Goal: Information Seeking & Learning: Learn about a topic

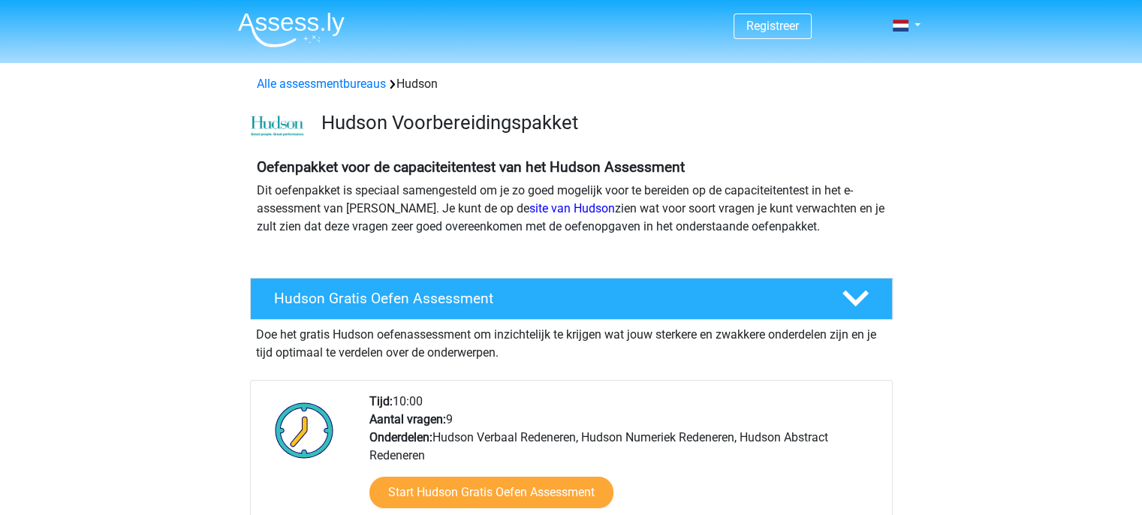
scroll to position [228, 0]
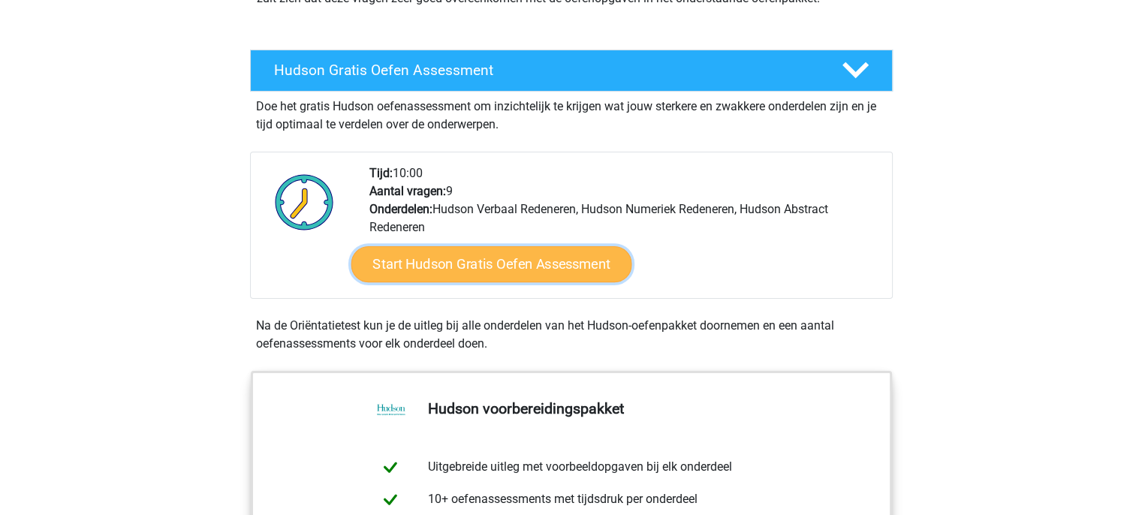
click at [488, 258] on link "Start Hudson Gratis Oefen Assessment" at bounding box center [491, 264] width 281 height 36
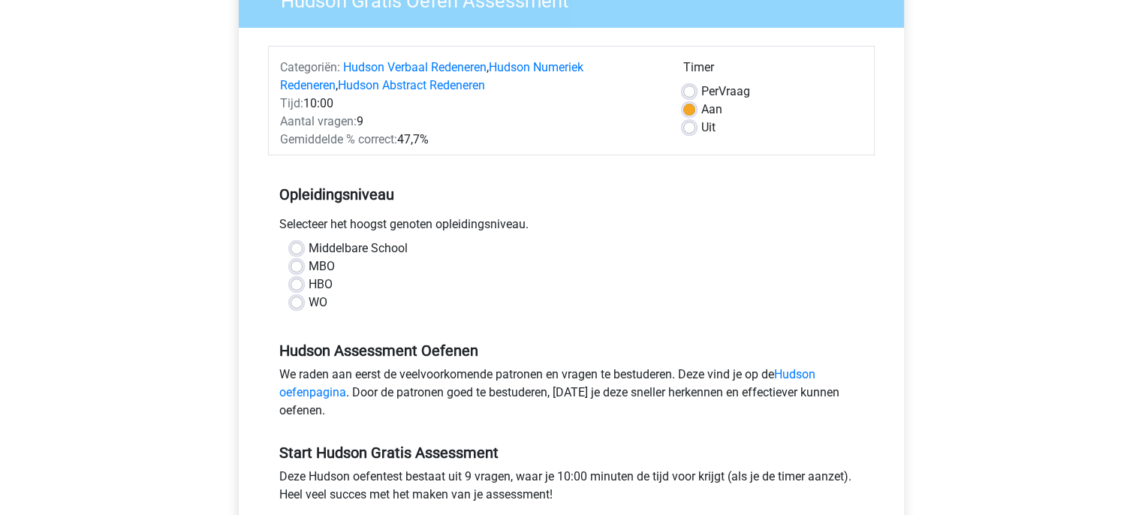
scroll to position [150, 0]
click at [302, 297] on div "WO" at bounding box center [572, 302] width 562 height 18
click at [309, 300] on label "WO" at bounding box center [318, 302] width 19 height 18
click at [297, 300] on input "WO" at bounding box center [297, 300] width 12 height 15
radio input "true"
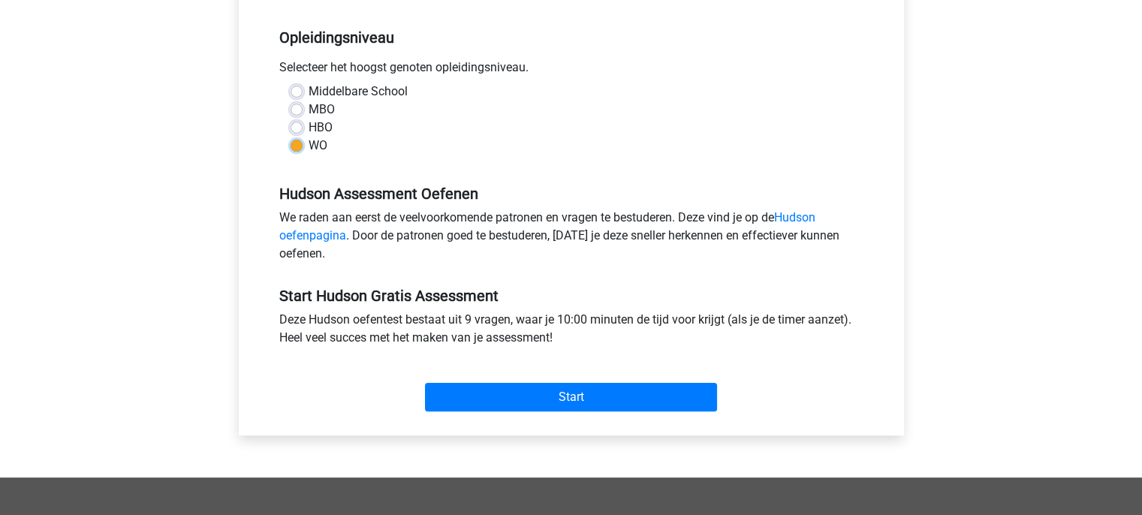
scroll to position [342, 0]
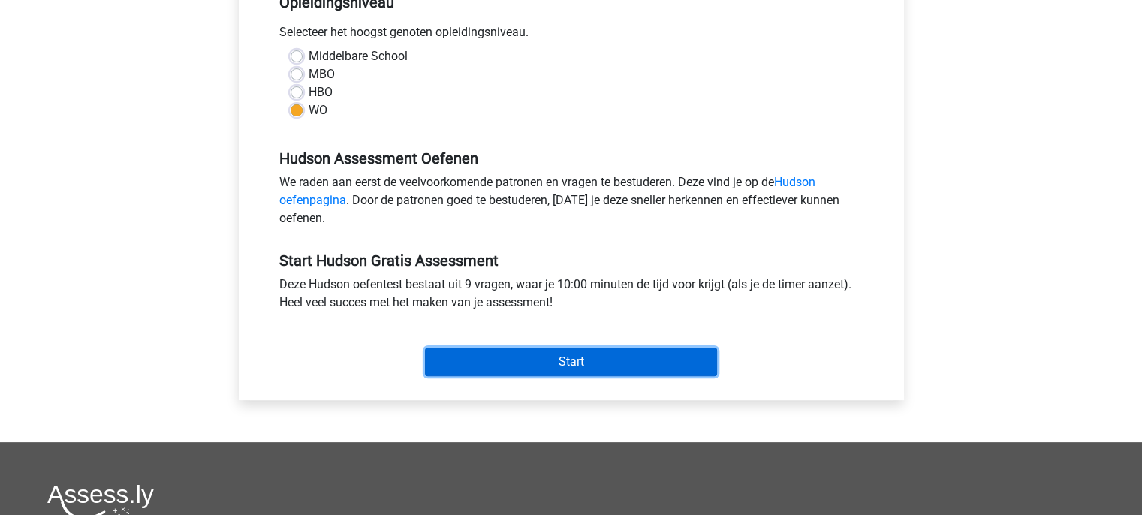
click at [487, 370] on input "Start" at bounding box center [571, 362] width 292 height 29
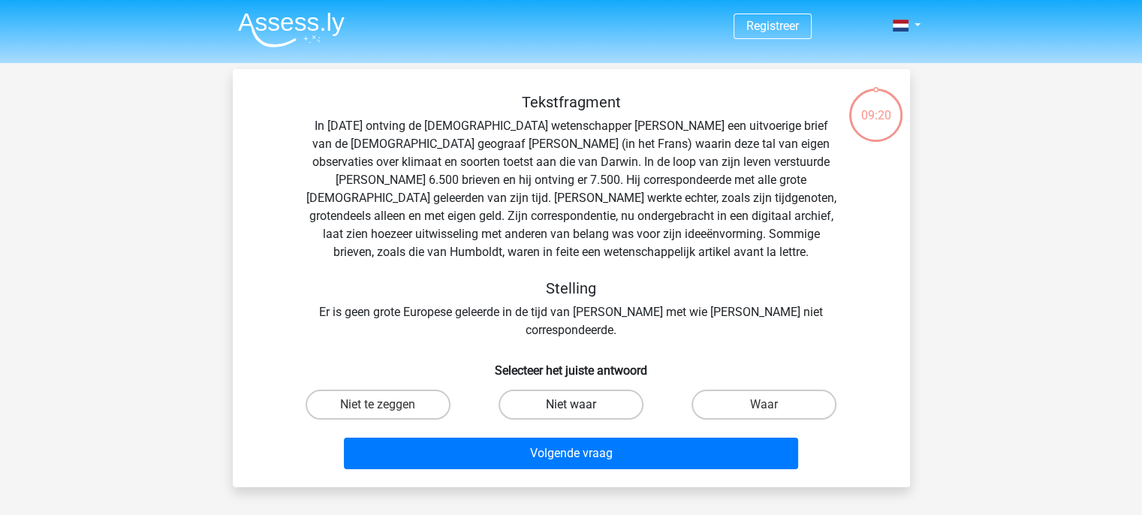
click at [578, 390] on label "Niet waar" at bounding box center [571, 405] width 145 height 30
click at [578, 405] on input "Niet waar" at bounding box center [576, 410] width 10 height 10
radio input "true"
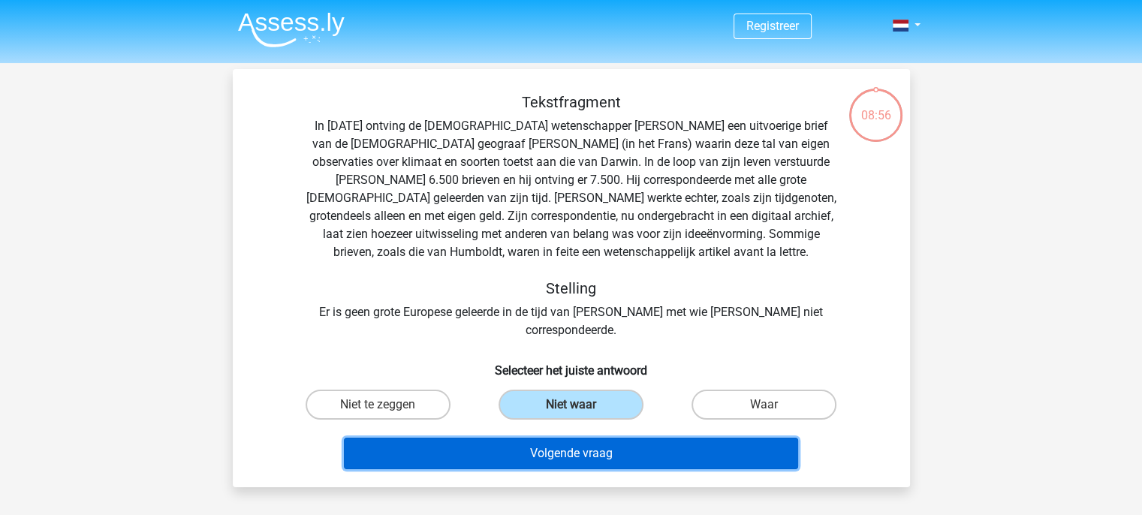
click at [599, 440] on button "Volgende vraag" at bounding box center [571, 454] width 454 height 32
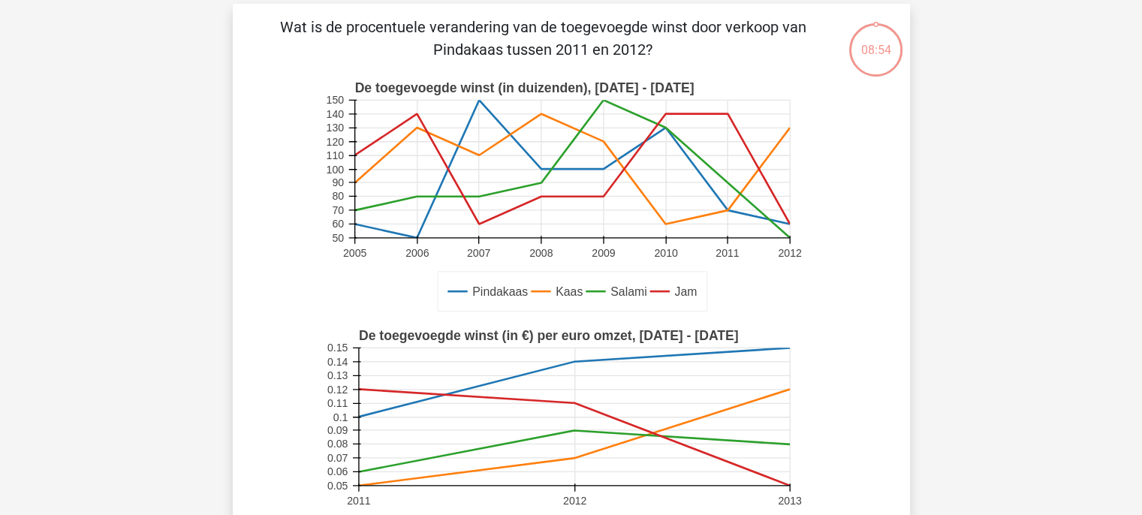
scroll to position [69, 0]
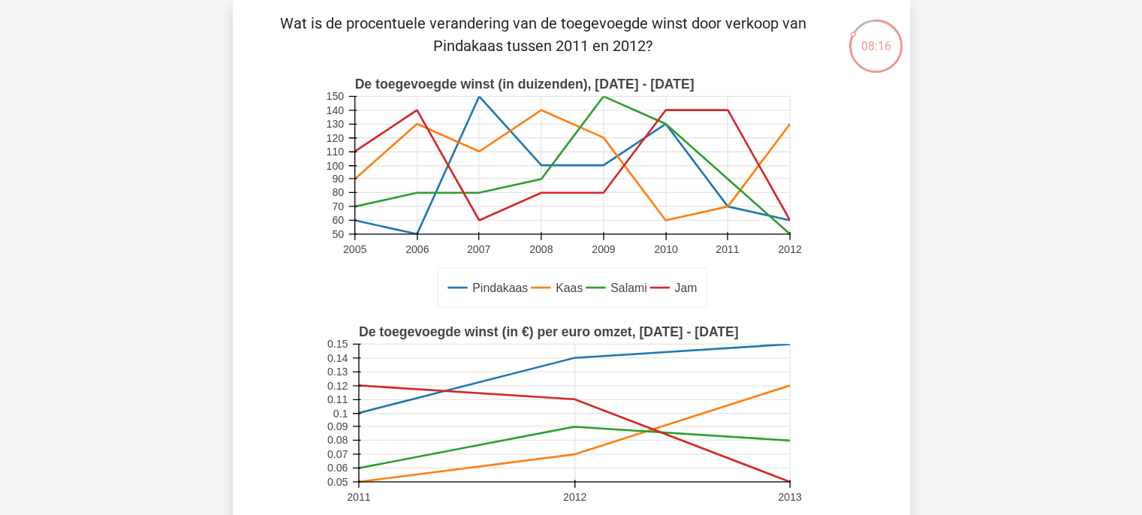
click at [599, 441] on icon at bounding box center [573, 441] width 431 height 0
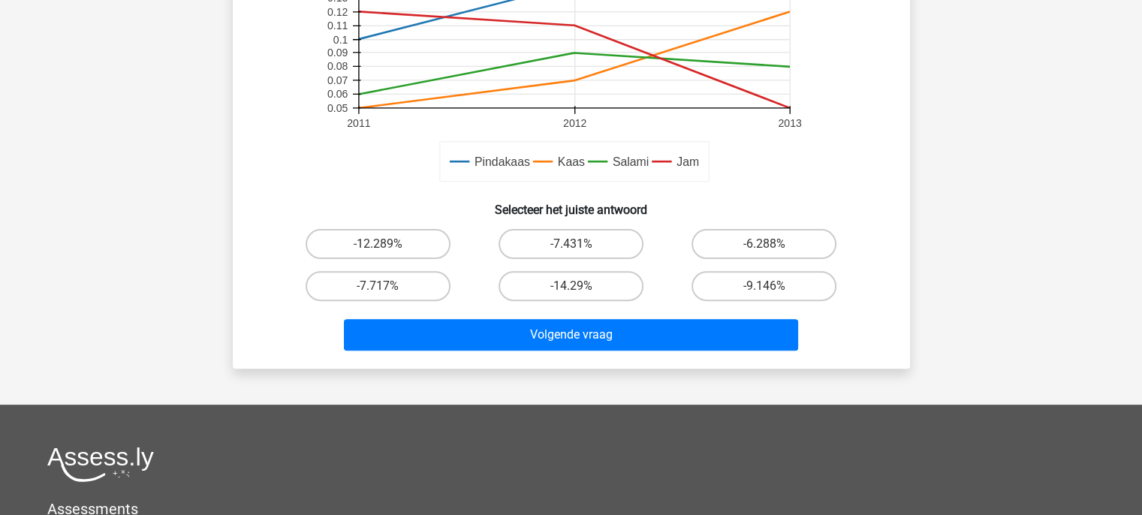
scroll to position [444, 0]
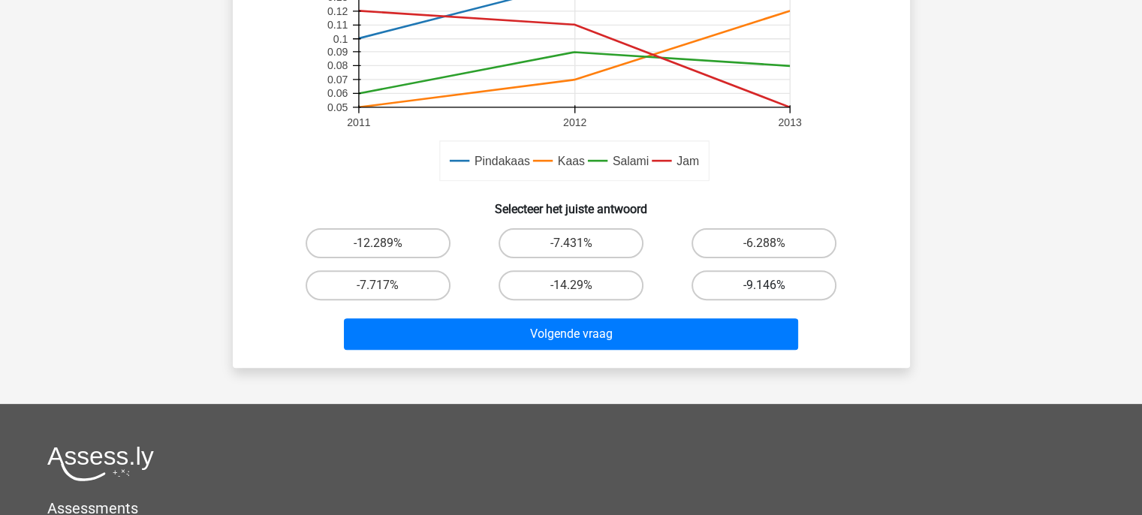
click at [753, 276] on label "-9.146%" at bounding box center [764, 285] width 145 height 30
click at [765, 285] on input "-9.146%" at bounding box center [770, 290] width 10 height 10
radio input "true"
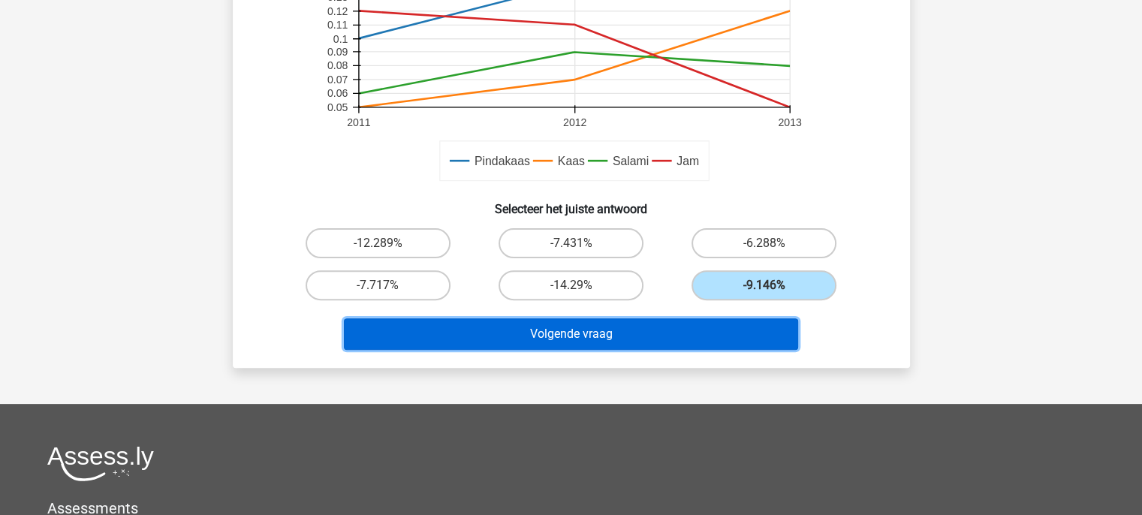
click at [610, 334] on button "Volgende vraag" at bounding box center [571, 334] width 454 height 32
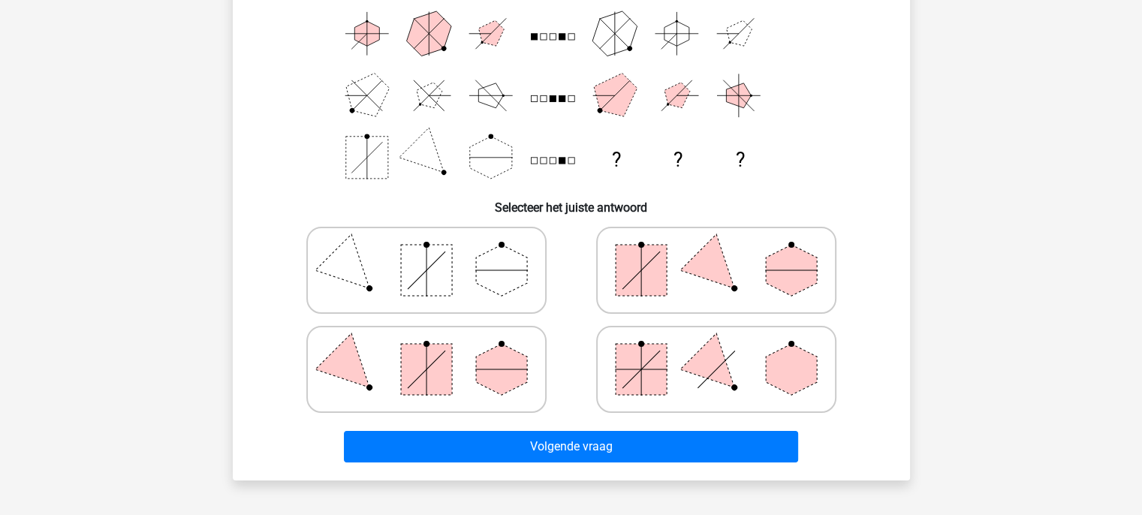
scroll to position [196, 0]
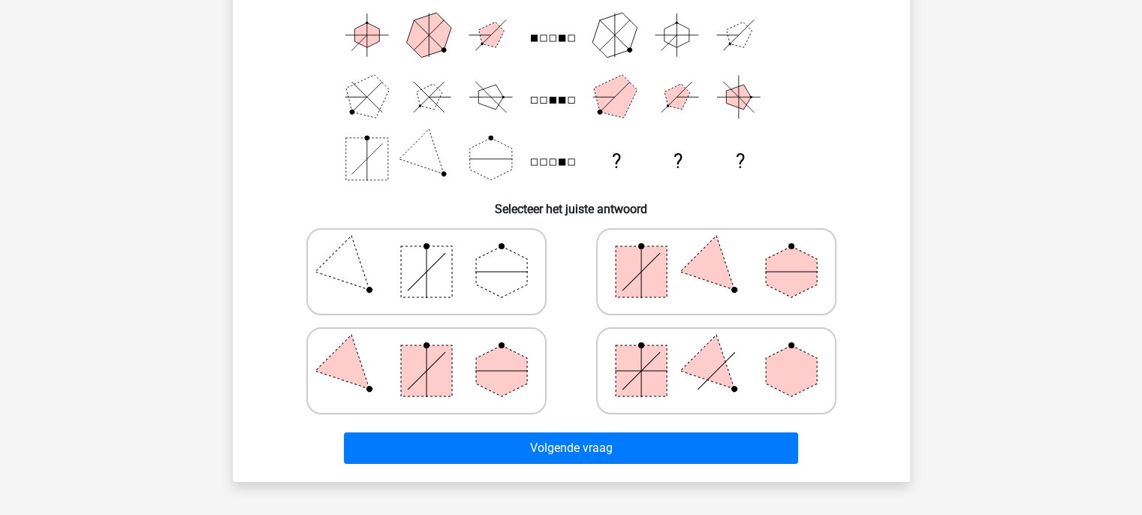
click at [703, 277] on polygon at bounding box center [716, 272] width 72 height 72
click at [717, 253] on input "radio" at bounding box center [722, 248] width 10 height 10
radio input "true"
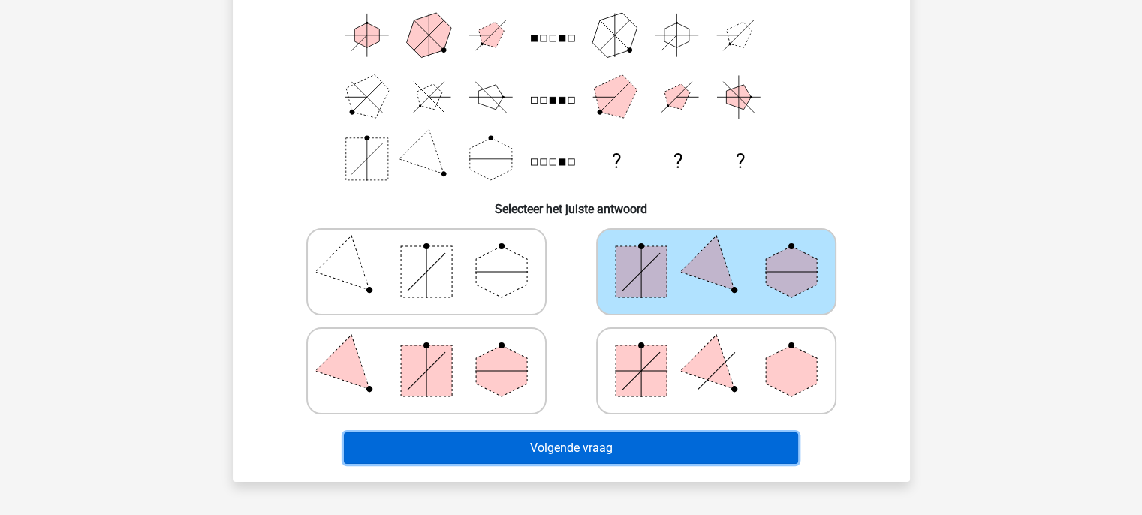
click at [568, 448] on button "Volgende vraag" at bounding box center [571, 449] width 454 height 32
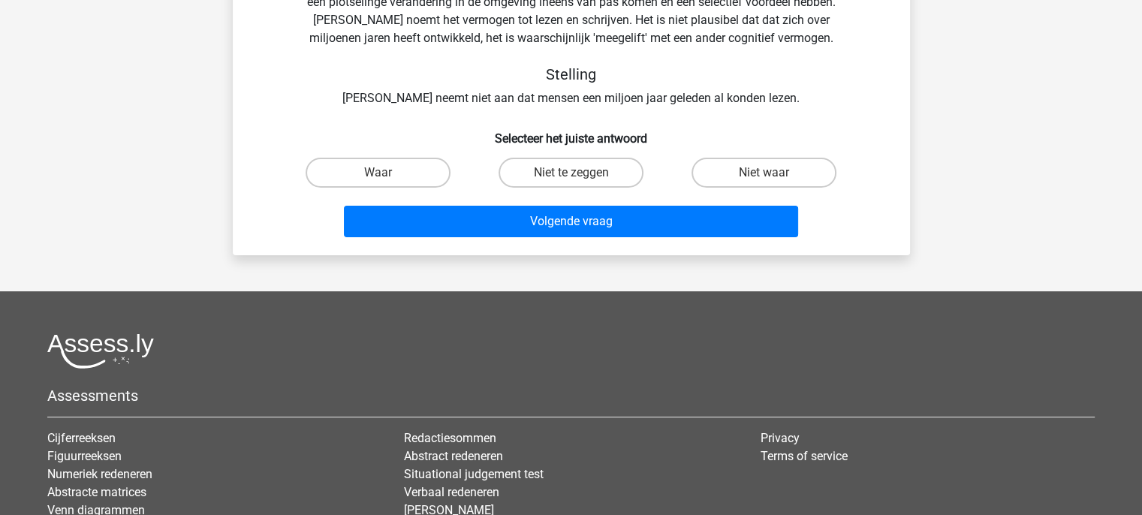
click at [568, 448] on li "Abstract redeneren" at bounding box center [571, 457] width 334 height 18
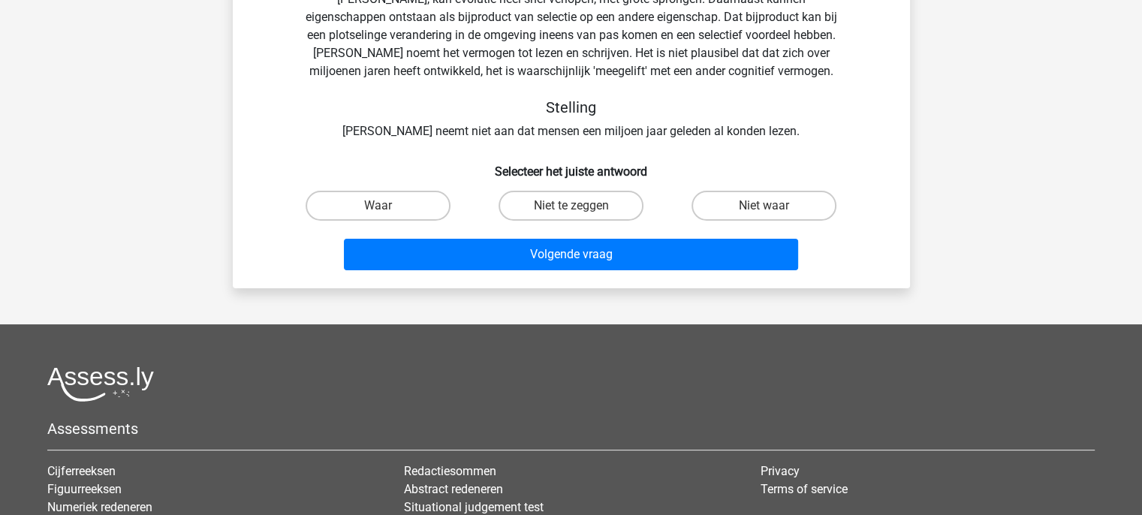
scroll to position [0, 0]
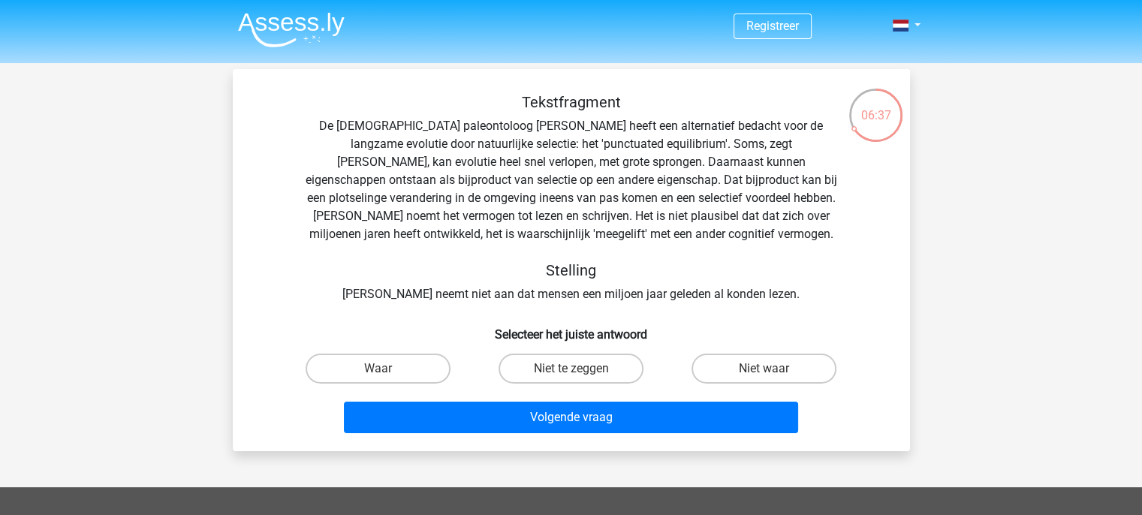
drag, startPoint x: 568, startPoint y: 448, endPoint x: 129, endPoint y: 106, distance: 556.1
click at [129, 106] on div "Registreer" at bounding box center [571, 442] width 1142 height 884
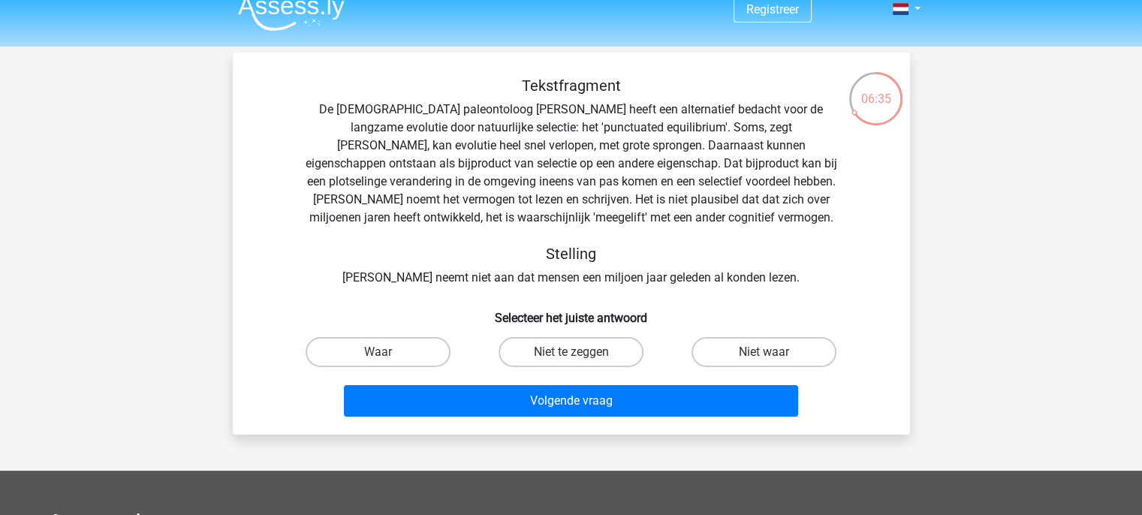
scroll to position [15, 0]
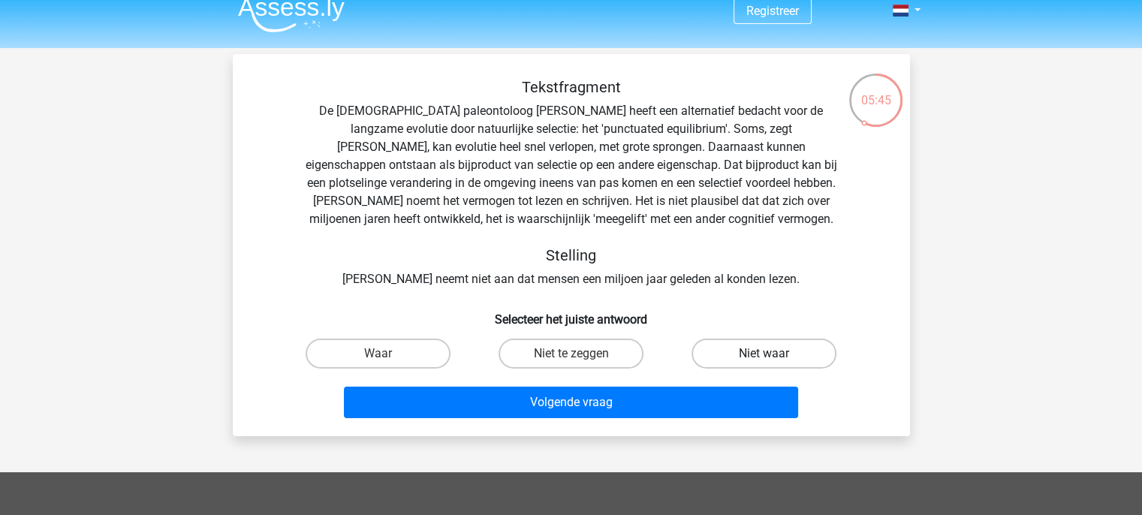
click at [750, 349] on label "Niet waar" at bounding box center [764, 354] width 145 height 30
click at [765, 354] on input "Niet waar" at bounding box center [770, 359] width 10 height 10
radio input "true"
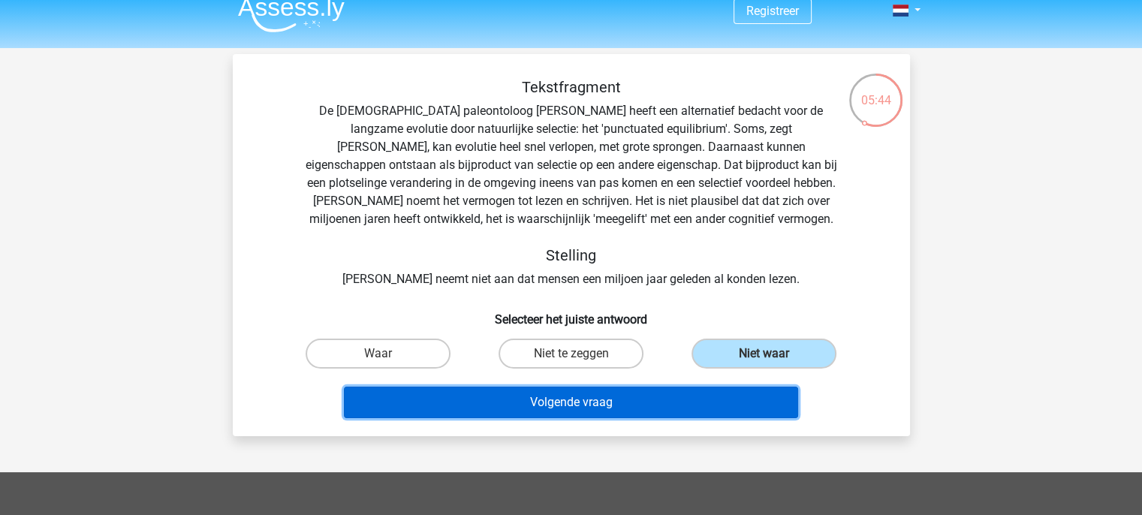
click at [598, 404] on button "Volgende vraag" at bounding box center [571, 403] width 454 height 32
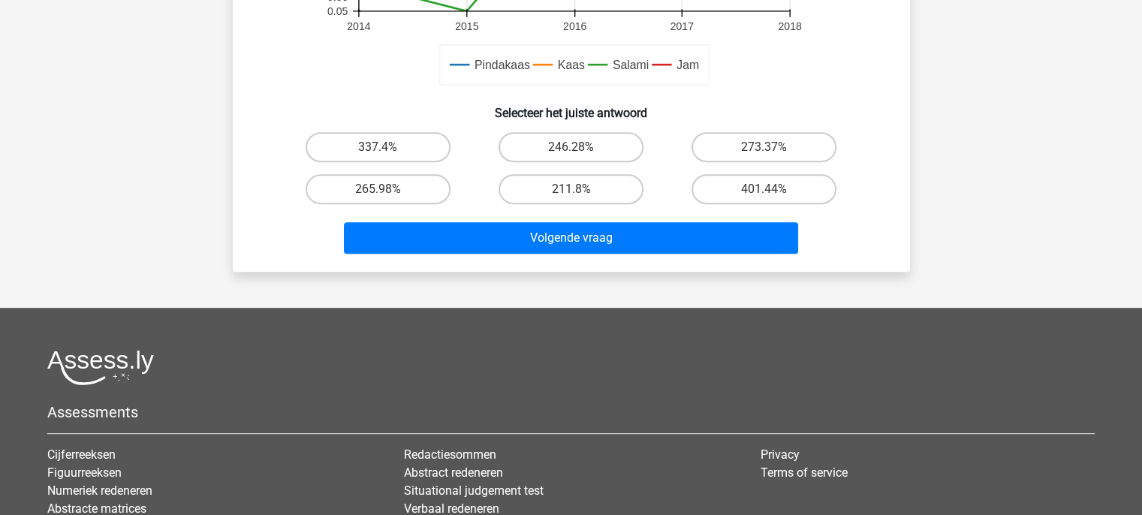
scroll to position [584, 0]
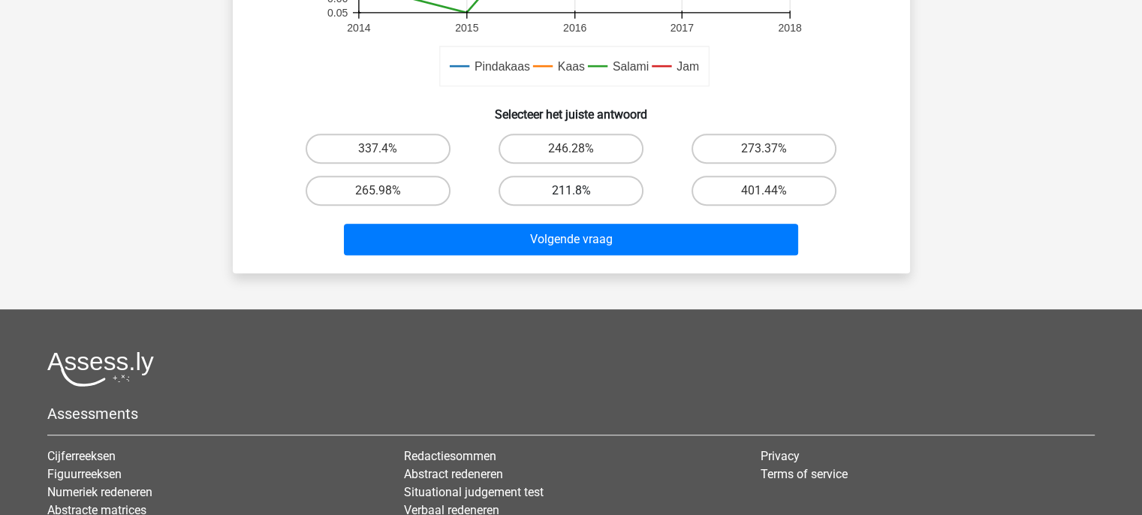
click at [577, 188] on label "211.8%" at bounding box center [571, 191] width 145 height 30
click at [577, 191] on input "211.8%" at bounding box center [576, 196] width 10 height 10
radio input "true"
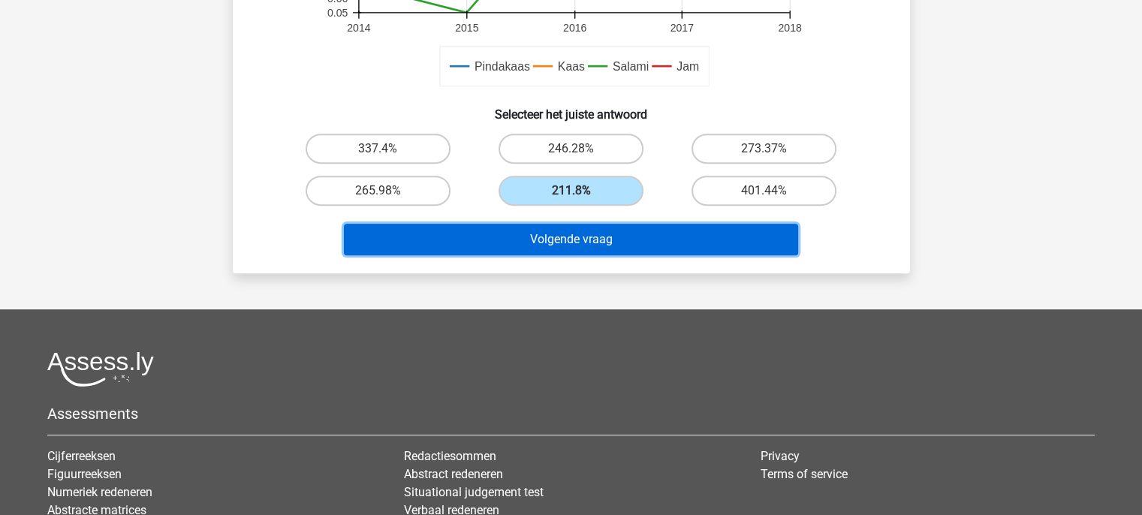
click at [584, 234] on button "Volgende vraag" at bounding box center [571, 240] width 454 height 32
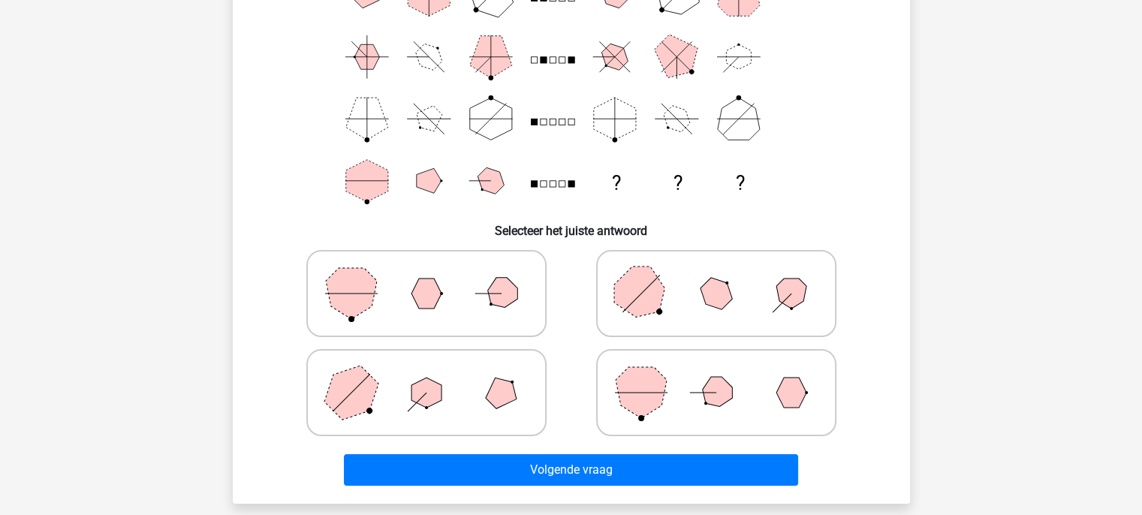
scroll to position [171, 0]
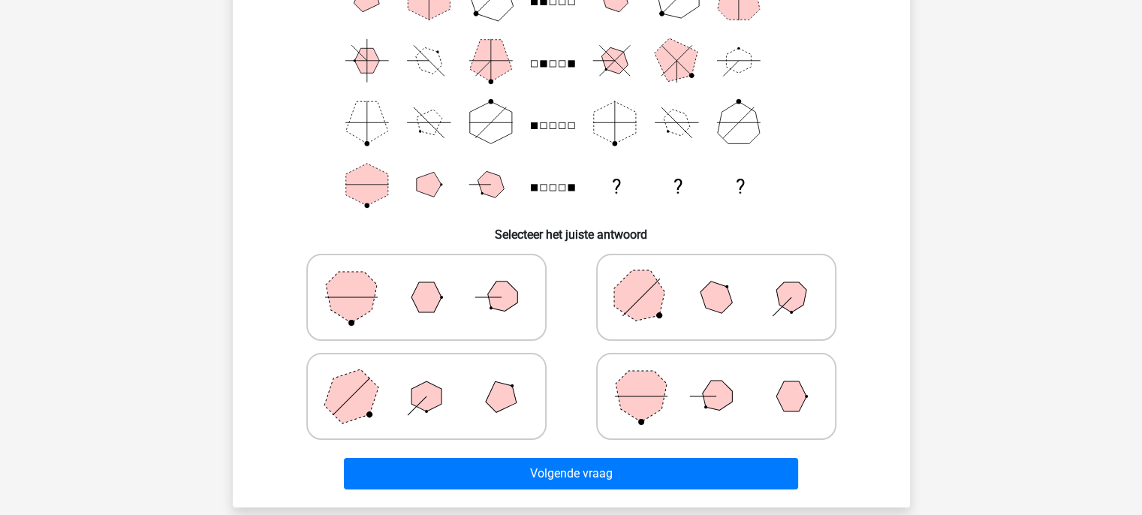
click at [376, 405] on icon at bounding box center [426, 396] width 225 height 75
click at [427, 378] on input "radio" at bounding box center [432, 373] width 10 height 10
radio input "true"
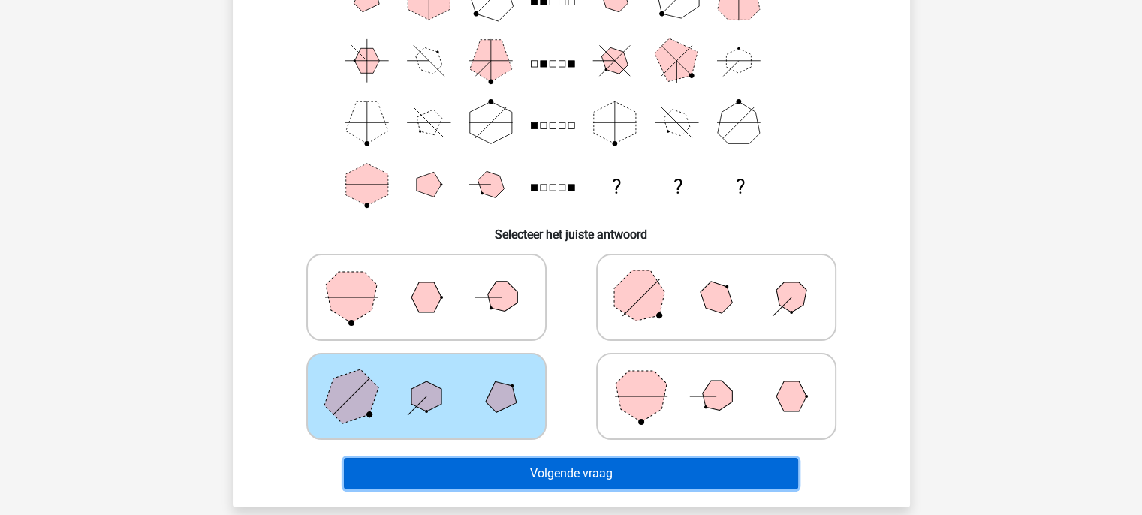
click at [613, 469] on button "Volgende vraag" at bounding box center [571, 474] width 454 height 32
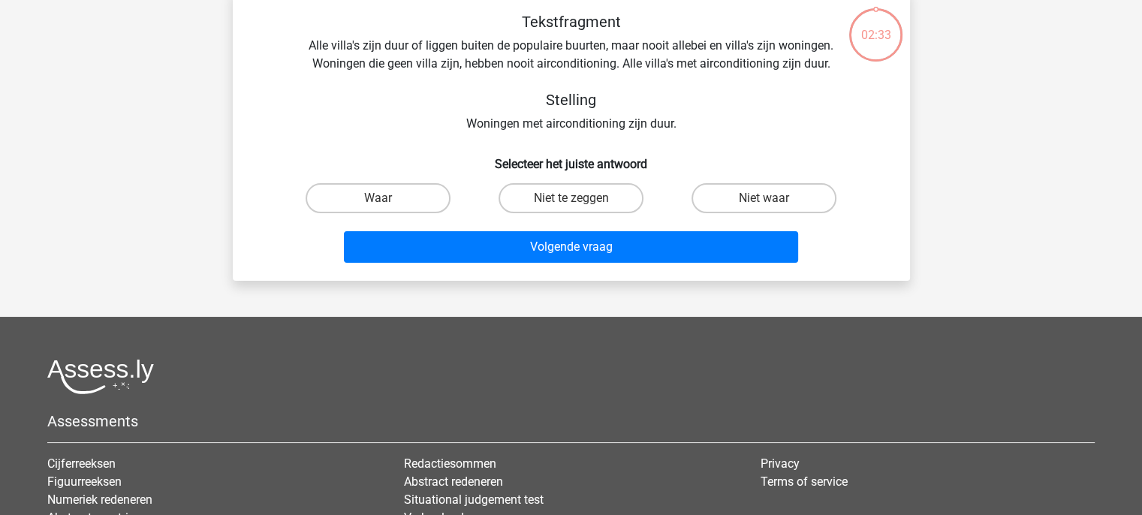
scroll to position [69, 0]
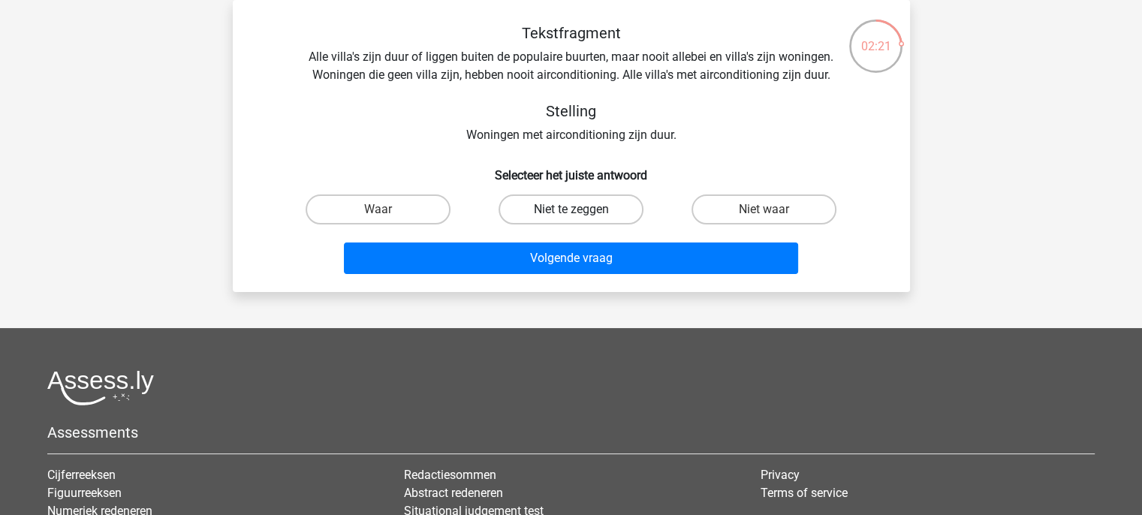
click at [589, 210] on label "Niet te zeggen" at bounding box center [571, 210] width 145 height 30
click at [581, 210] on input "Niet te zeggen" at bounding box center [576, 215] width 10 height 10
radio input "true"
click at [759, 214] on label "Niet waar" at bounding box center [764, 210] width 145 height 30
click at [765, 214] on input "Niet waar" at bounding box center [770, 215] width 10 height 10
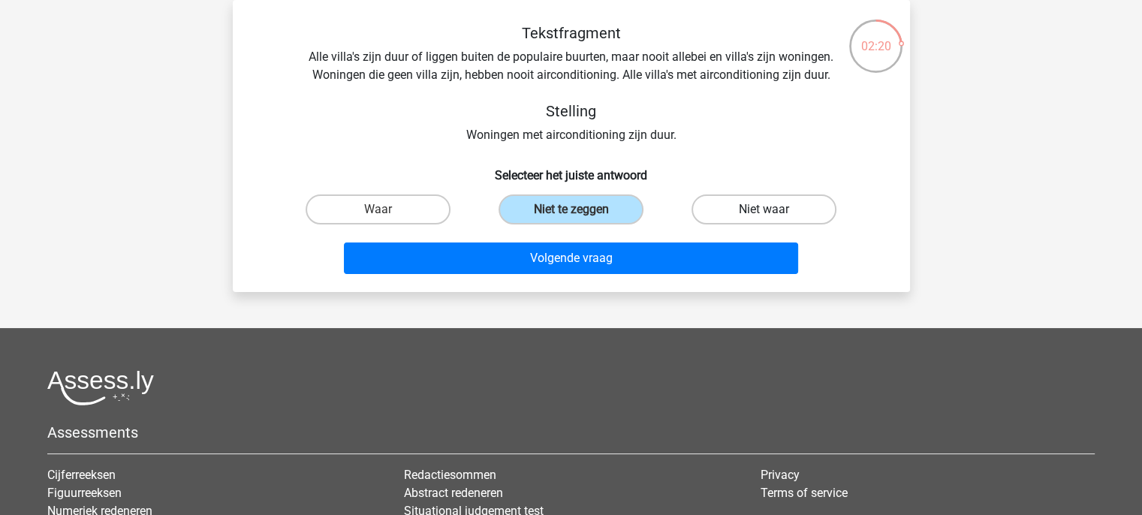
radio input "true"
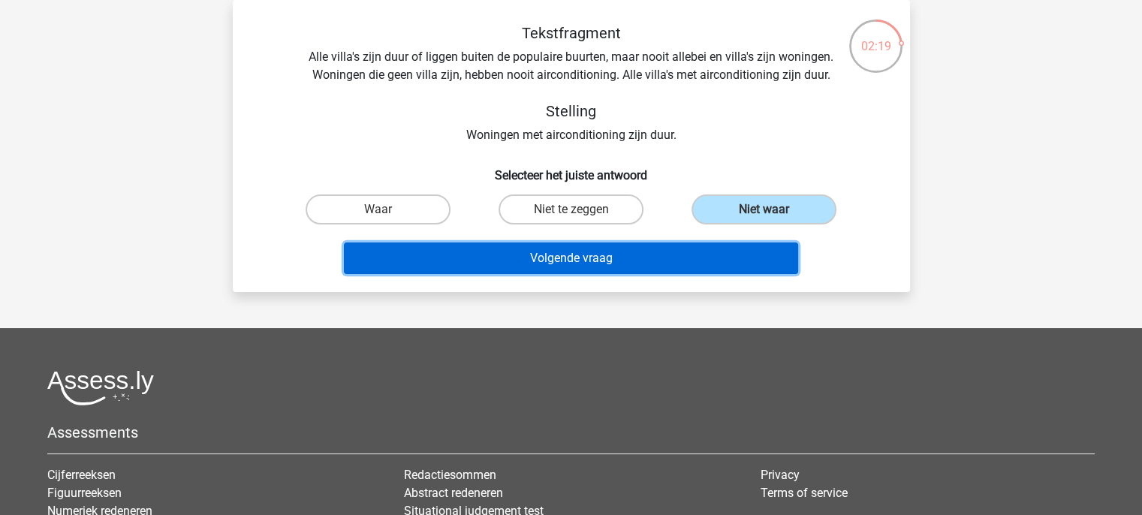
click at [633, 247] on button "Volgende vraag" at bounding box center [571, 259] width 454 height 32
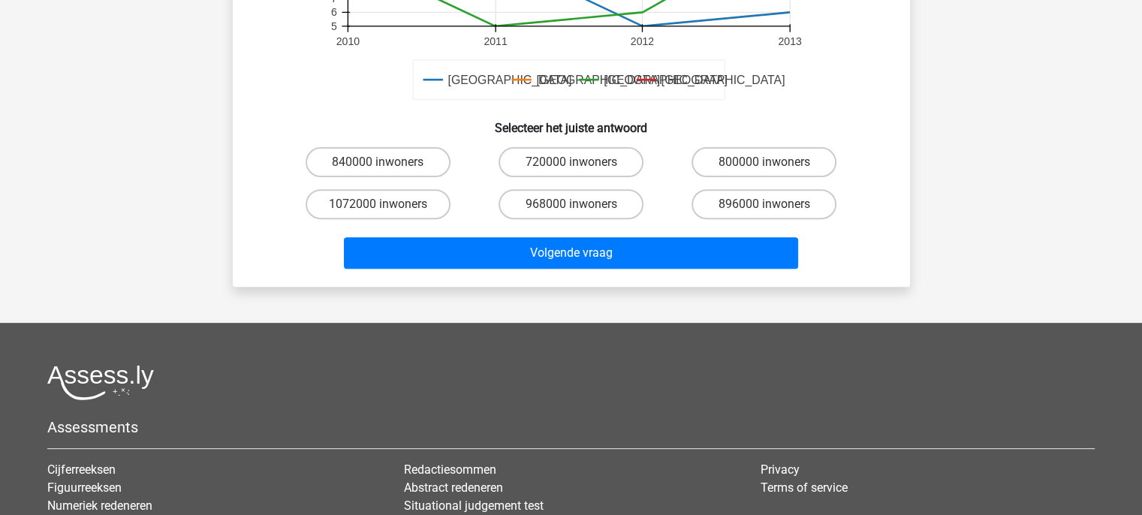
scroll to position [526, 0]
click at [778, 155] on label "800000 inwoners" at bounding box center [764, 161] width 145 height 30
click at [774, 161] on input "800000 inwoners" at bounding box center [770, 166] width 10 height 10
radio input "true"
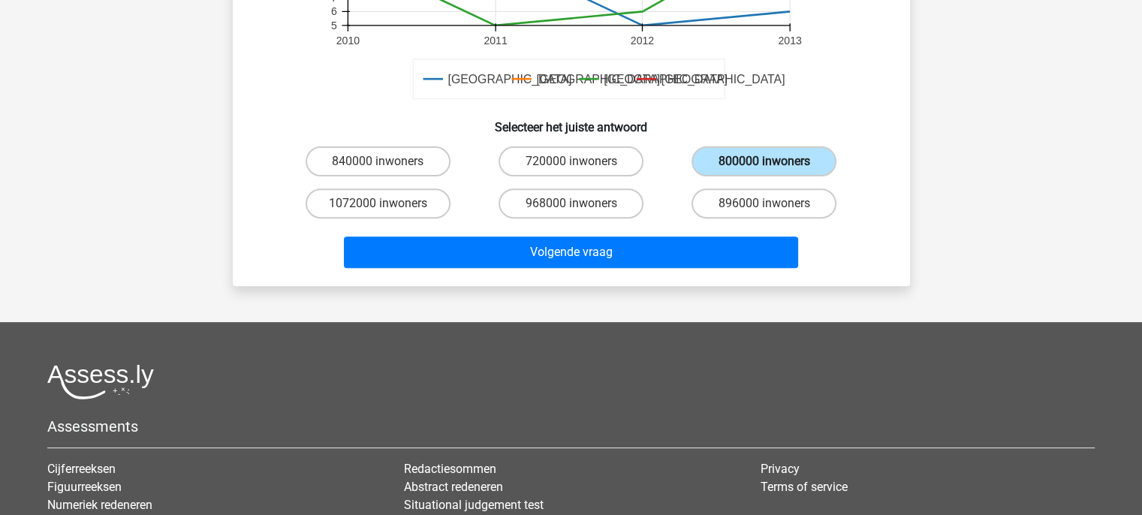
click at [778, 155] on label "800000 inwoners" at bounding box center [764, 161] width 145 height 30
click at [774, 161] on input "800000 inwoners" at bounding box center [770, 166] width 10 height 10
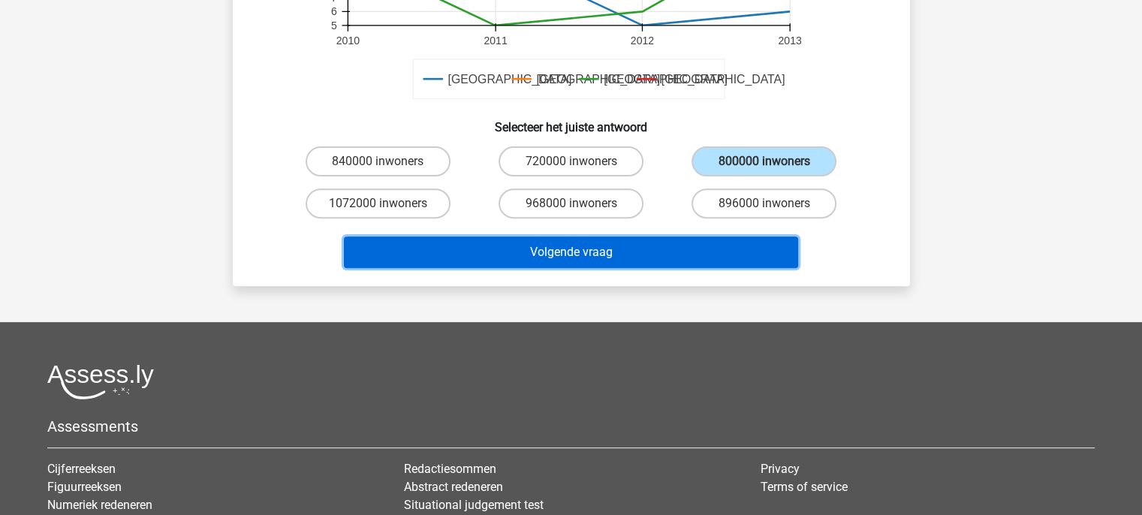
click at [531, 244] on button "Volgende vraag" at bounding box center [571, 253] width 454 height 32
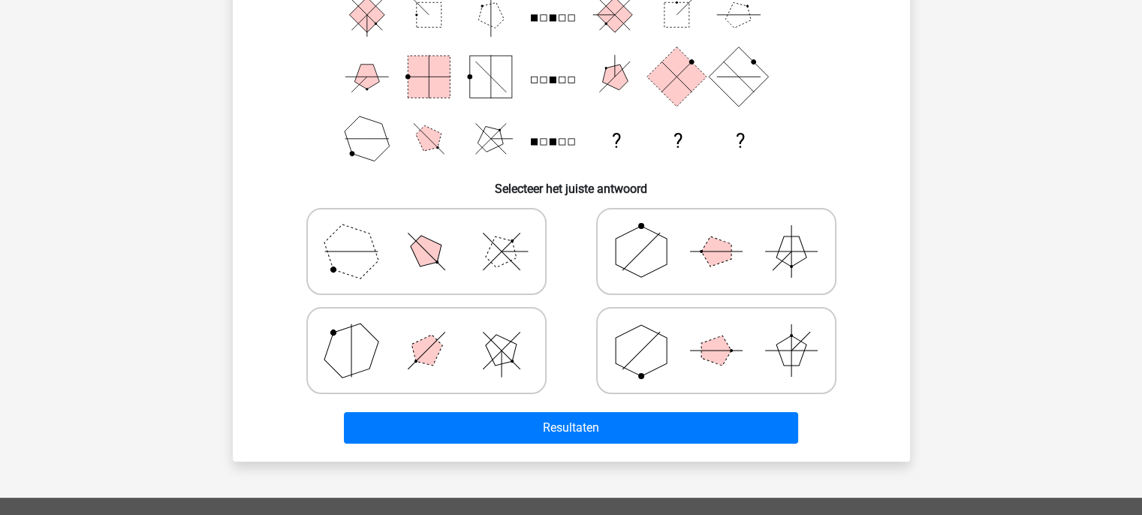
scroll to position [216, 0]
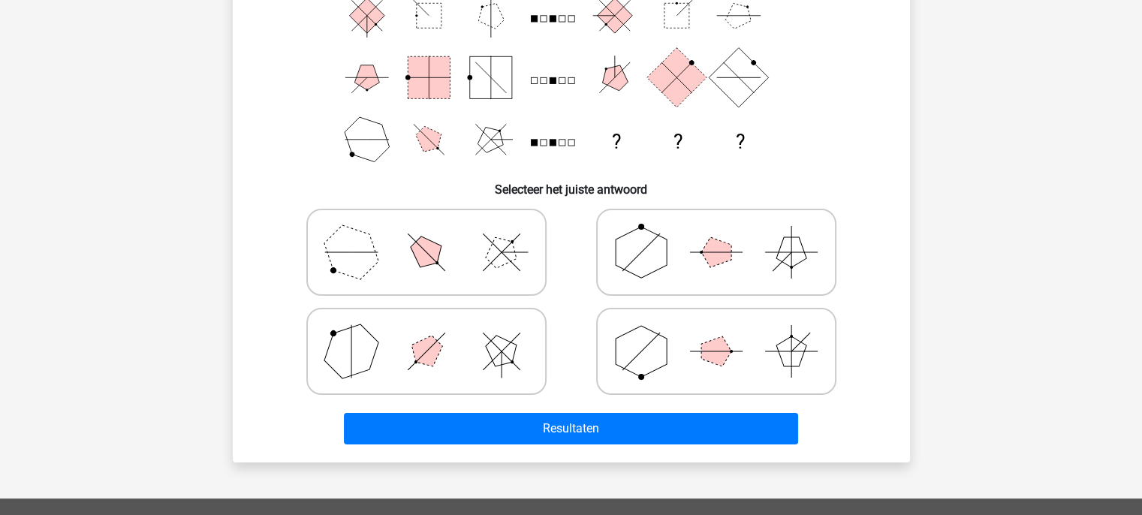
click at [478, 347] on icon at bounding box center [426, 351] width 225 height 75
click at [436, 333] on input "radio" at bounding box center [432, 328] width 10 height 10
radio input "true"
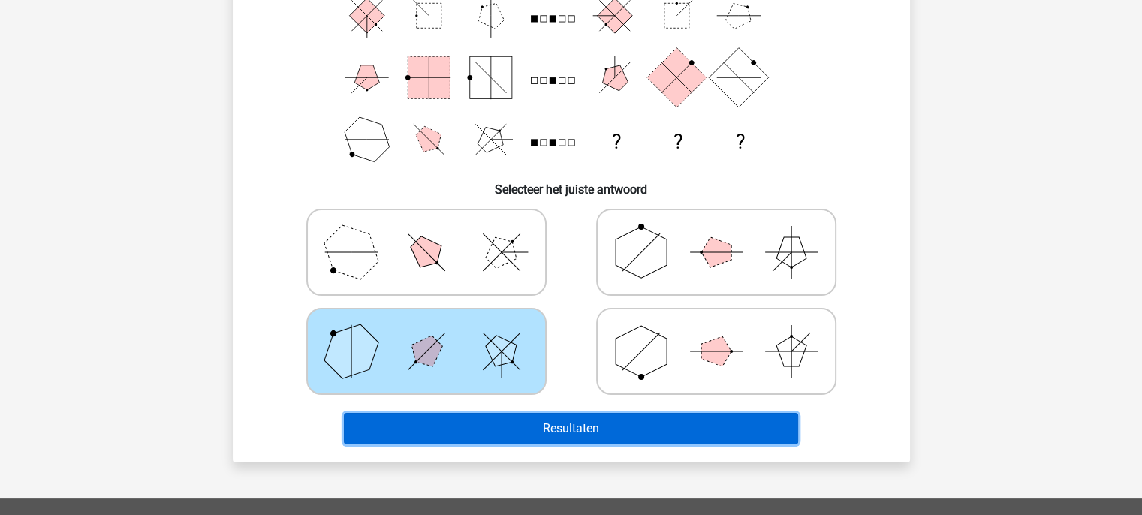
click at [581, 437] on button "Resultaten" at bounding box center [571, 429] width 454 height 32
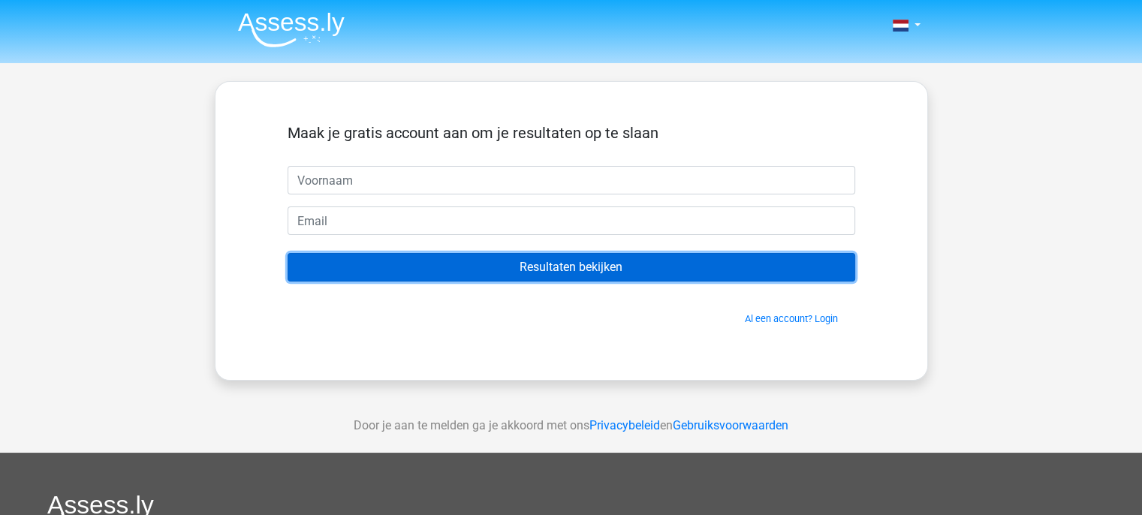
click at [547, 278] on input "Resultaten bekijken" at bounding box center [572, 267] width 568 height 29
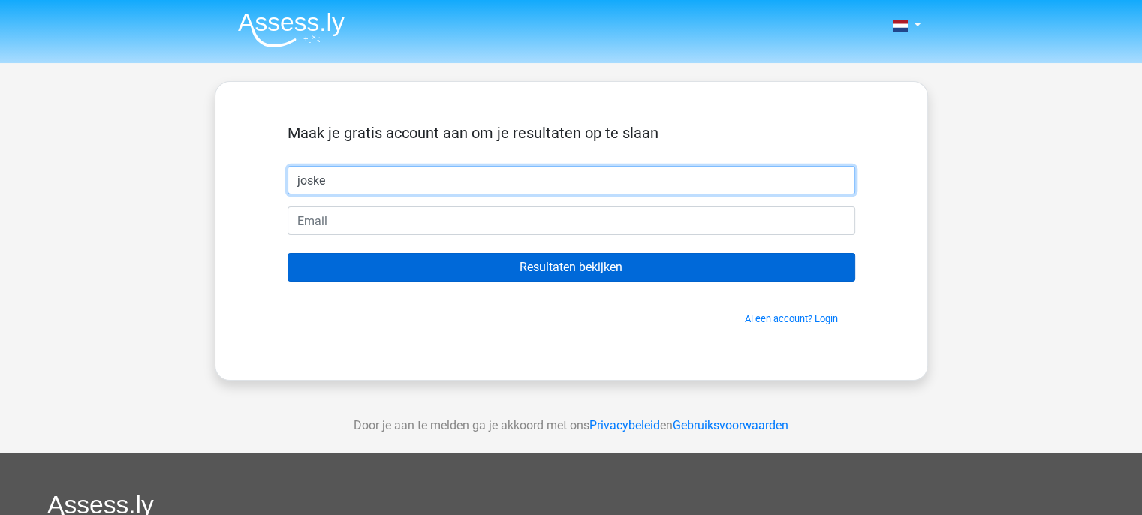
type input "joske"
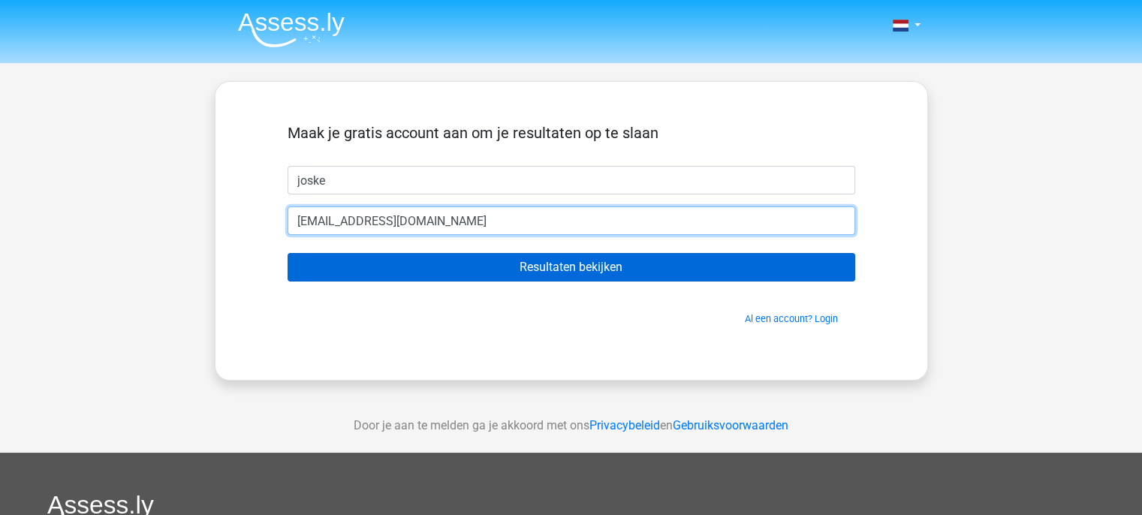
type input "[EMAIL_ADDRESS][DOMAIN_NAME]"
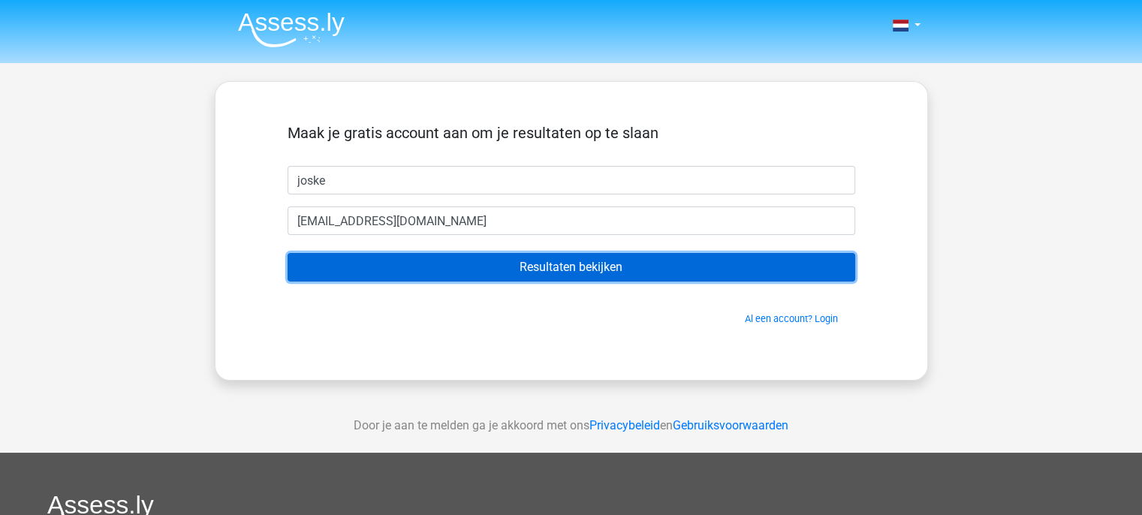
click at [557, 268] on input "Resultaten bekijken" at bounding box center [572, 267] width 568 height 29
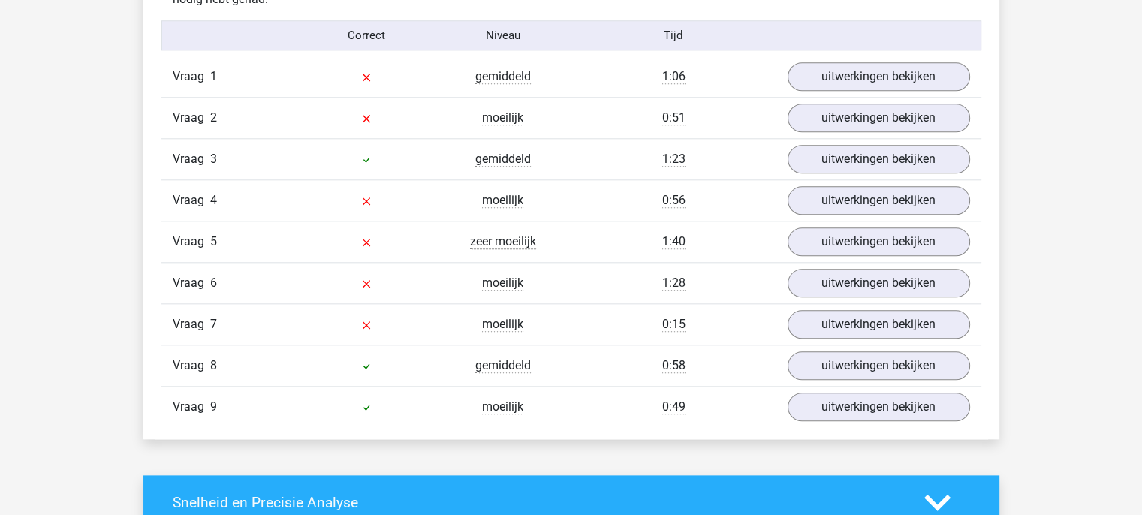
scroll to position [1601, 0]
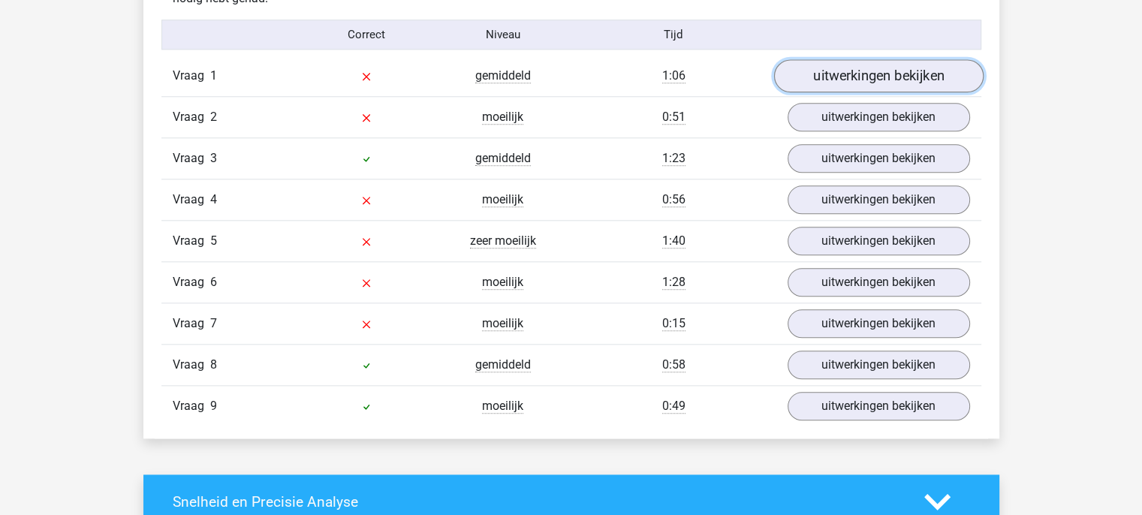
click at [849, 77] on link "uitwerkingen bekijken" at bounding box center [879, 75] width 210 height 33
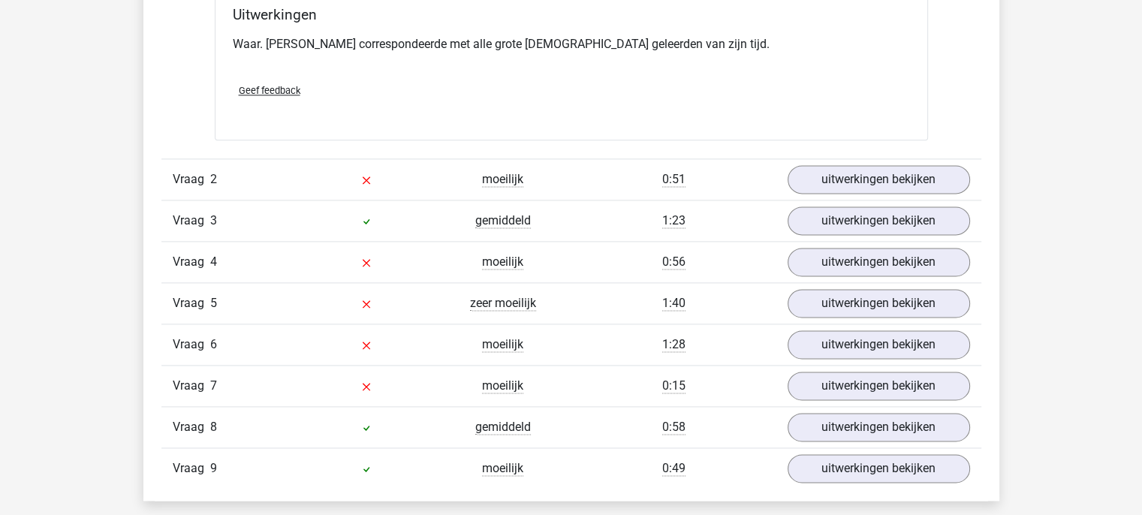
scroll to position [2001, 0]
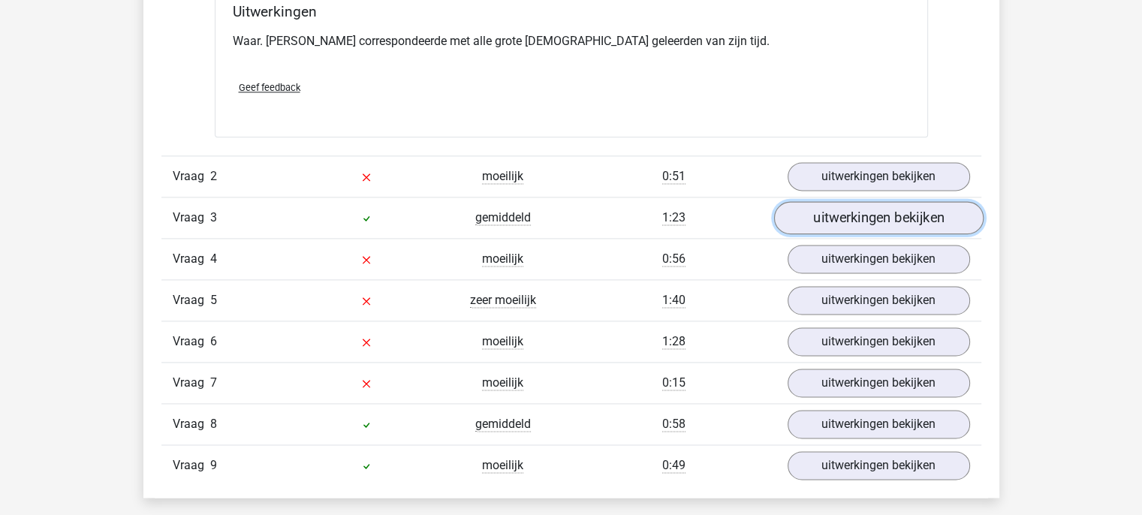
click at [899, 212] on link "uitwerkingen bekijken" at bounding box center [879, 218] width 210 height 33
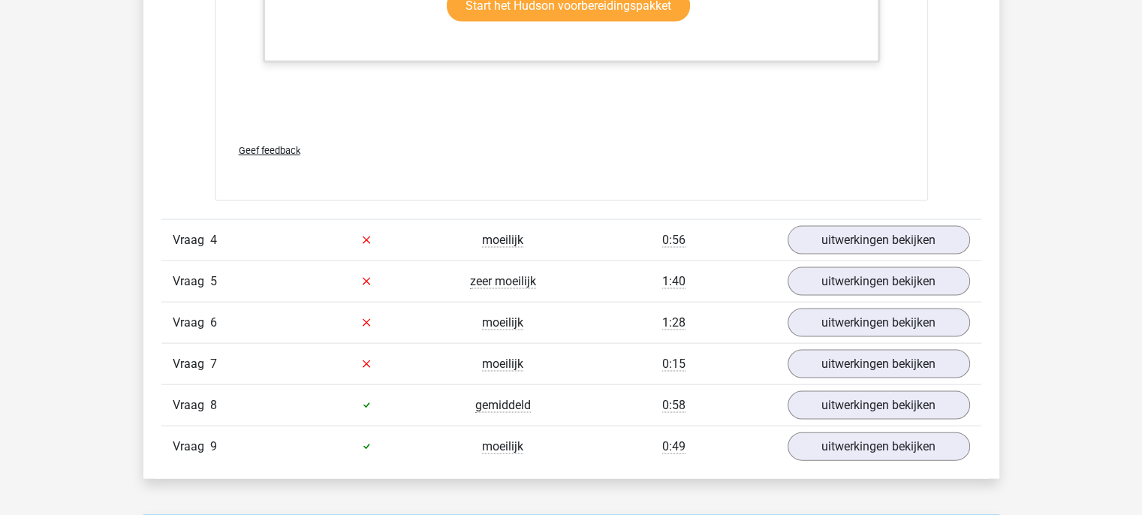
scroll to position [3149, 0]
click at [895, 241] on link "uitwerkingen bekijken" at bounding box center [879, 240] width 210 height 33
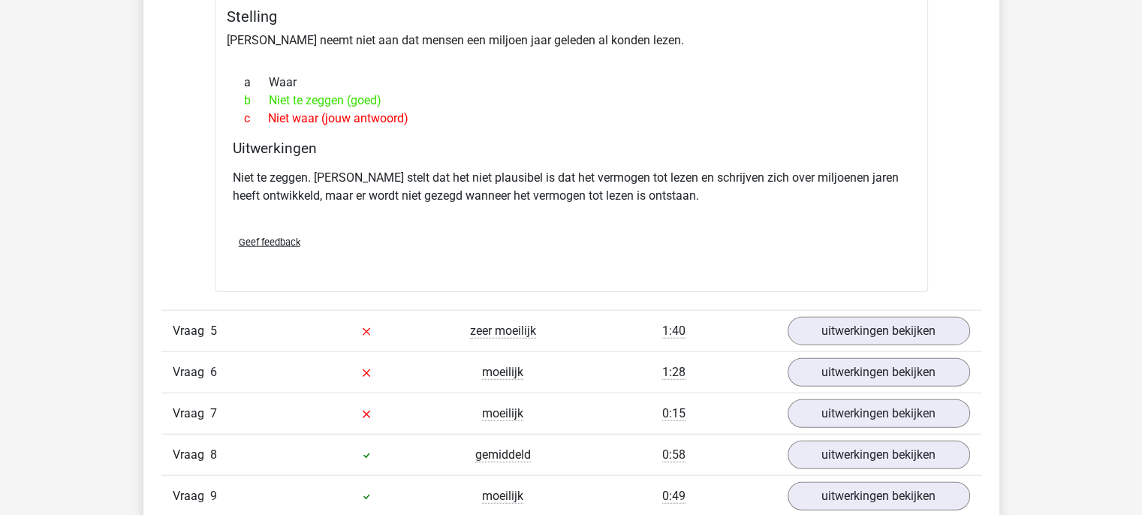
scroll to position [3575, 0]
click at [901, 317] on link "uitwerkingen bekijken" at bounding box center [879, 332] width 210 height 33
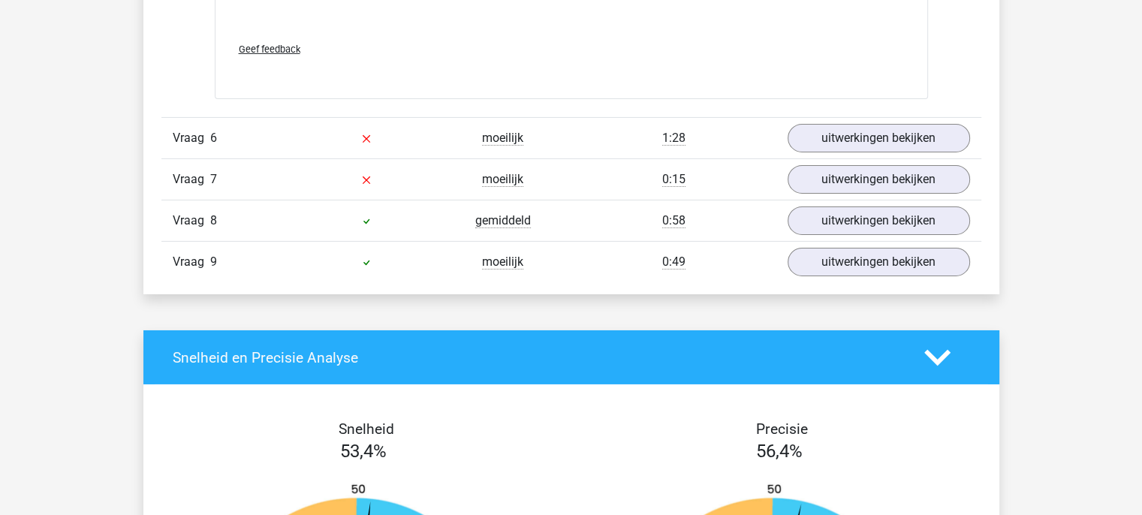
scroll to position [5088, 0]
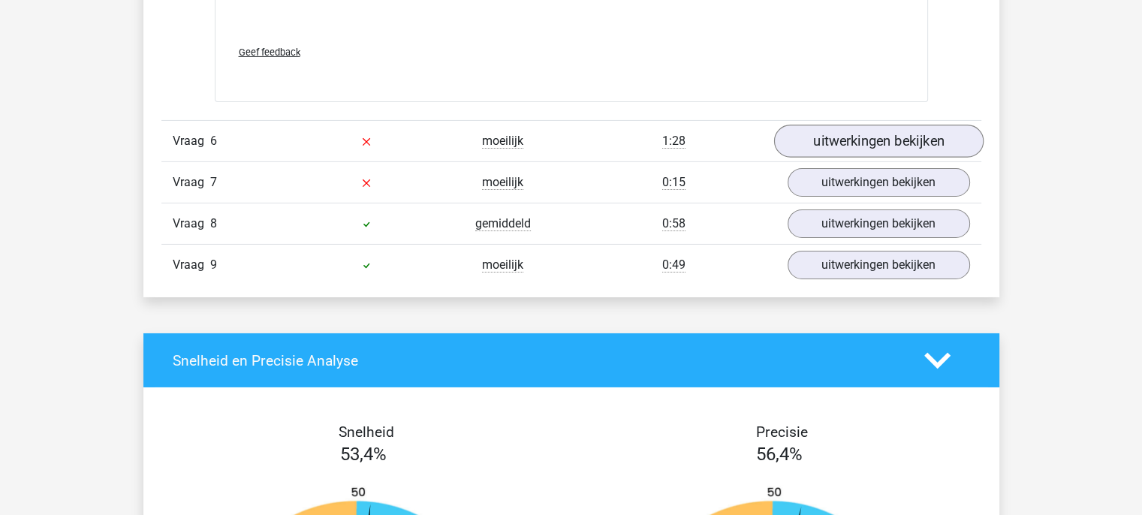
drag, startPoint x: 876, startPoint y: 113, endPoint x: 901, endPoint y: 141, distance: 37.7
click at [901, 141] on link "uitwerkingen bekijken" at bounding box center [879, 141] width 210 height 33
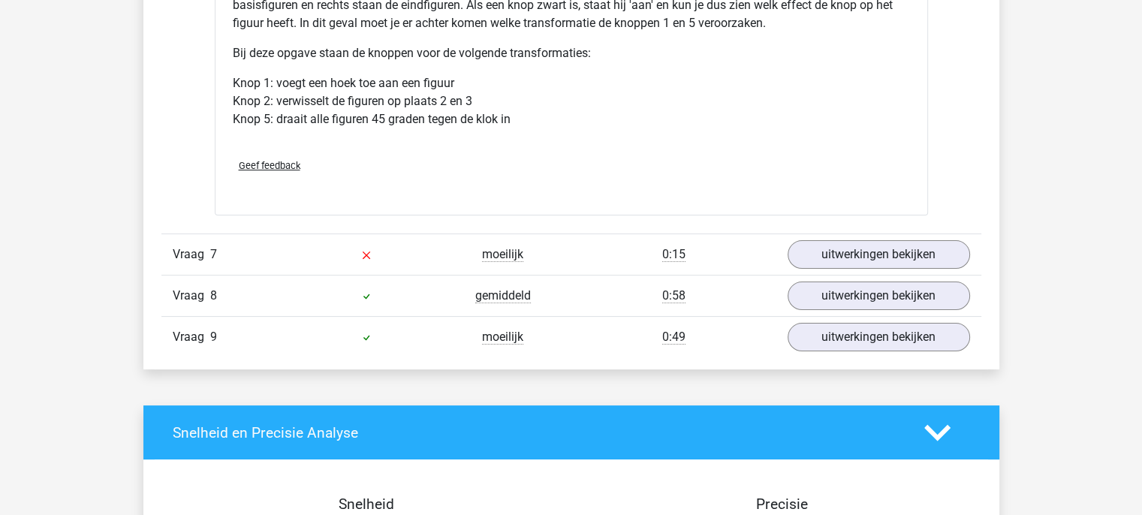
scroll to position [5885, 0]
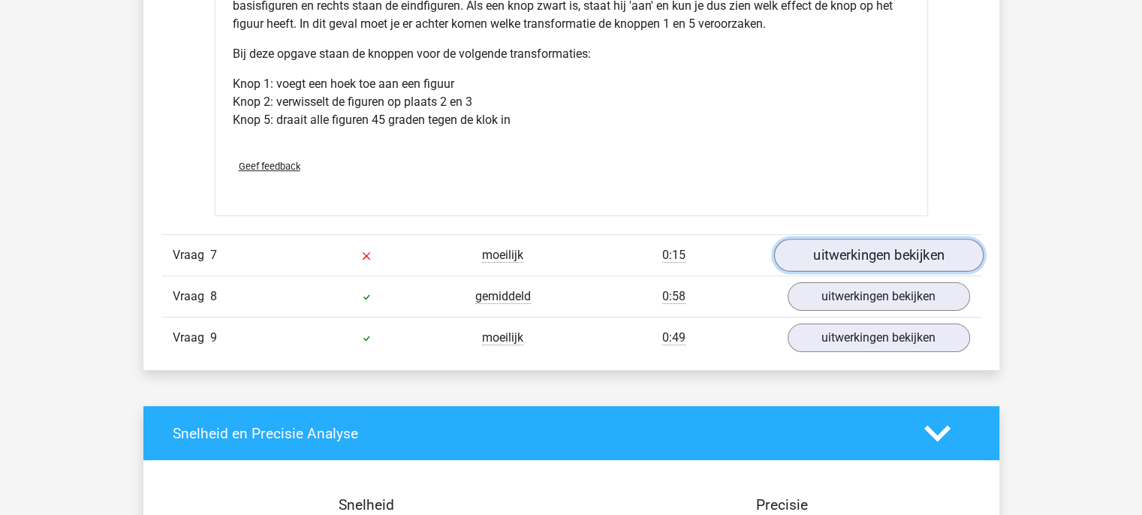
click at [892, 254] on link "uitwerkingen bekijken" at bounding box center [879, 255] width 210 height 33
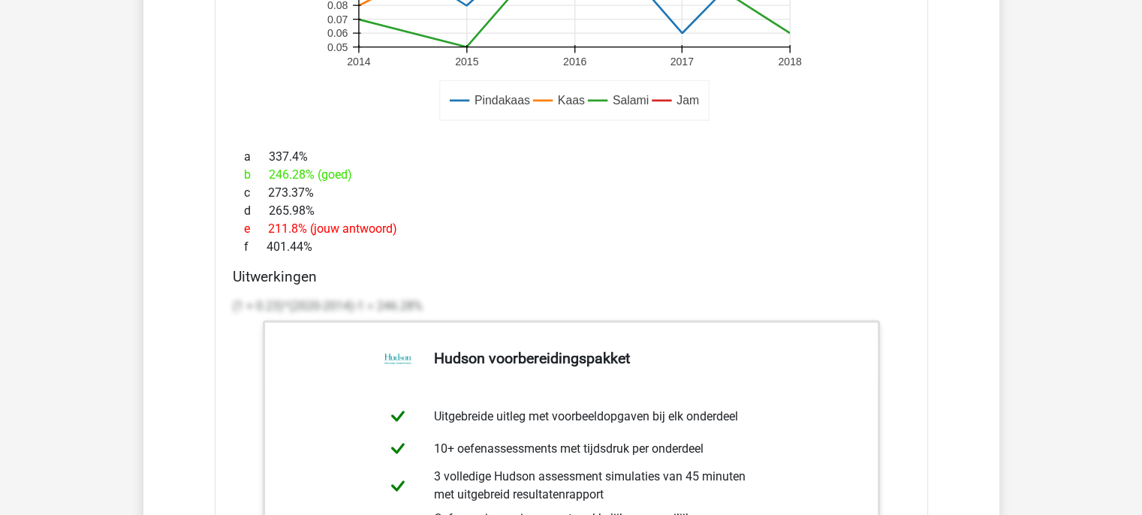
scroll to position [4380, 0]
